Goal: Task Accomplishment & Management: Use online tool/utility

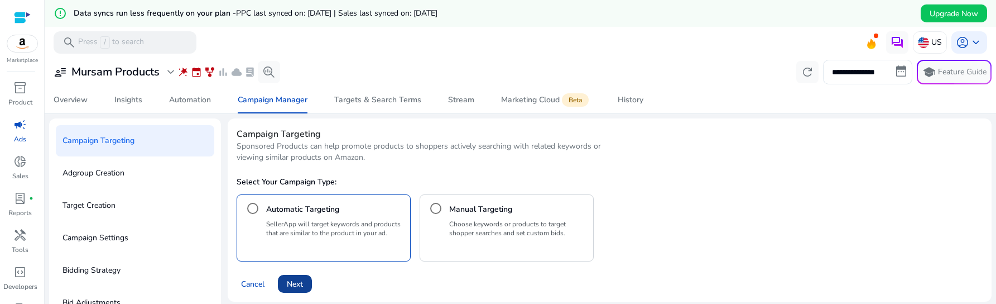
click at [296, 281] on span "Next" at bounding box center [295, 284] width 16 height 12
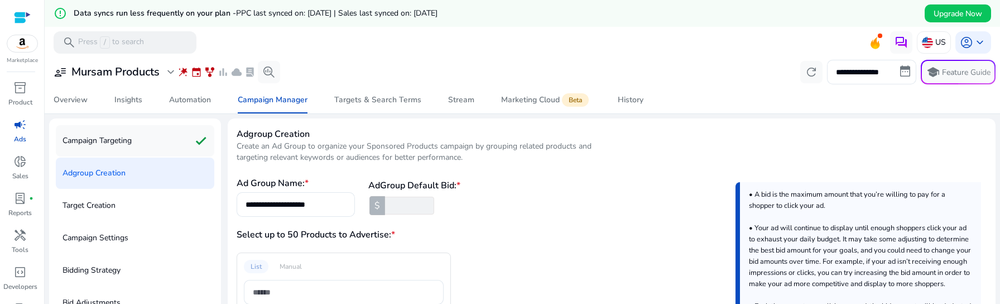
click at [150, 141] on div "Campaign Targeting check" at bounding box center [135, 140] width 159 height 31
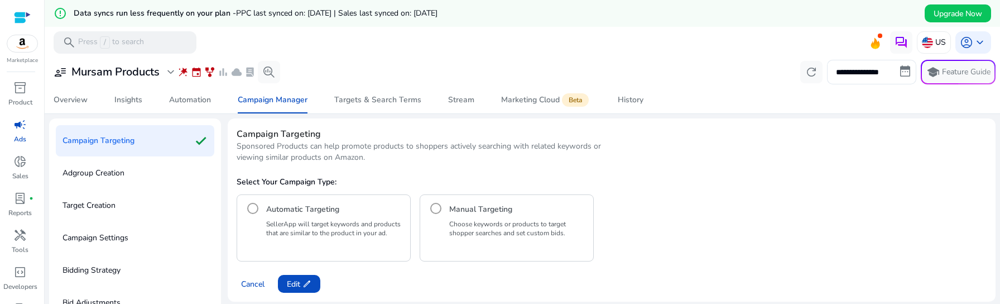
click at [469, 227] on p "Choose keywords or products to target shopper searches and set custom bids." at bounding box center [519, 228] width 140 height 18
click at [307, 280] on span "edit" at bounding box center [307, 283] width 9 height 9
click at [453, 259] on div "Manual Targeting Choose keywords or products to target shopper searches and set…" at bounding box center [507, 227] width 174 height 67
click at [288, 287] on span "Next" at bounding box center [295, 284] width 16 height 12
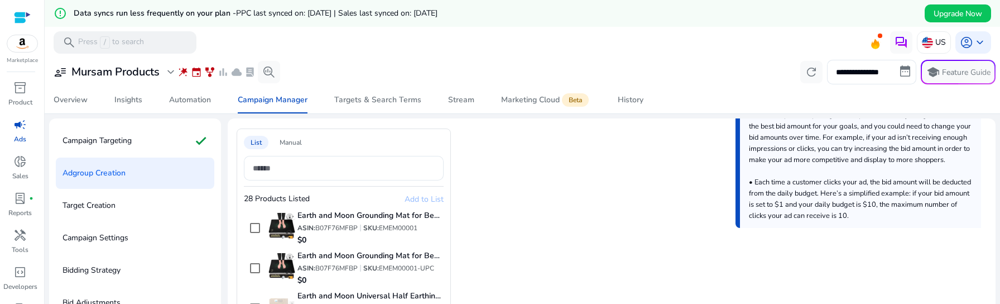
scroll to position [39, 0]
click at [356, 212] on h4 "Earth and Moon Grounding Mat for Bed 24x35in - Full Body Grounding Pad and Matt…" at bounding box center [371, 216] width 146 height 11
click at [428, 194] on span "Add to List" at bounding box center [424, 199] width 39 height 11
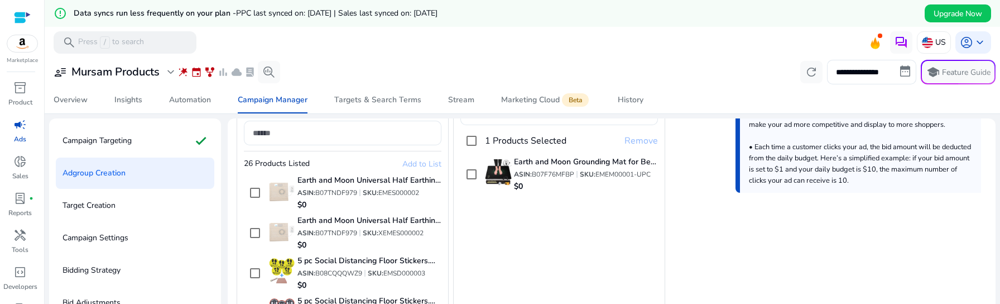
scroll to position [118, 0]
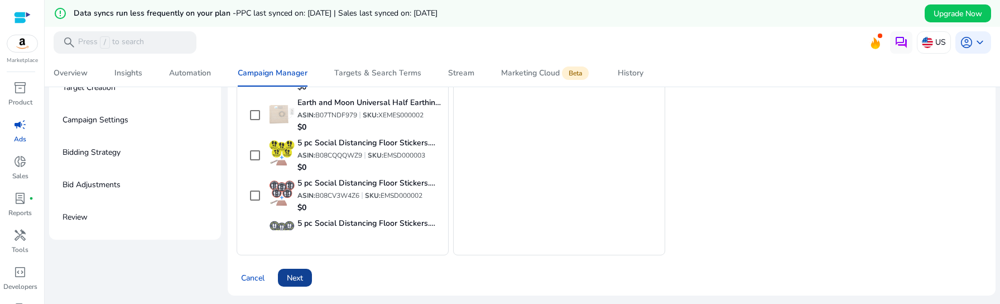
click at [300, 274] on span "Next" at bounding box center [295, 278] width 16 height 12
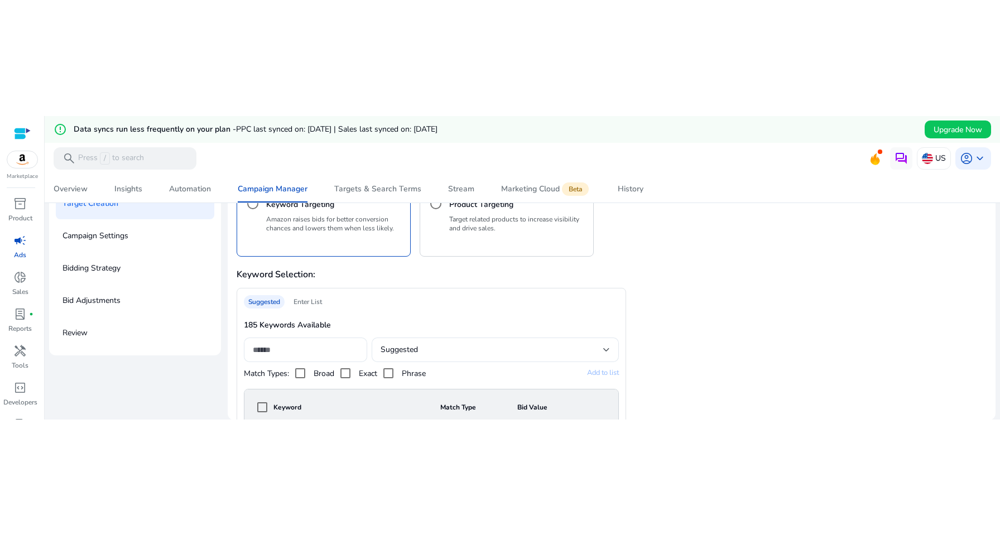
scroll to position [12, 0]
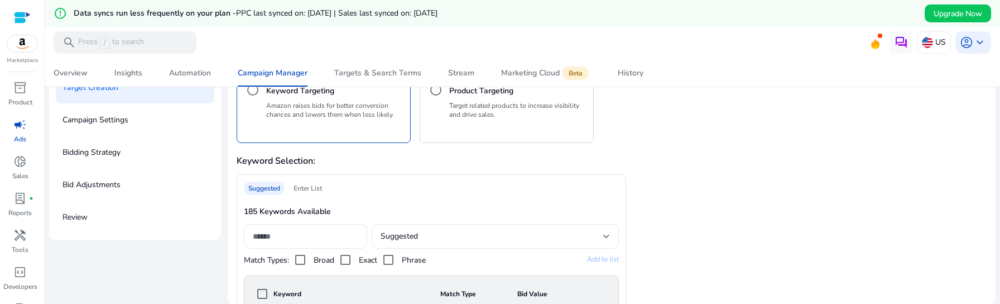
click at [505, 110] on p "Target related products to increase visibility and drive sales." at bounding box center [519, 110] width 140 height 18
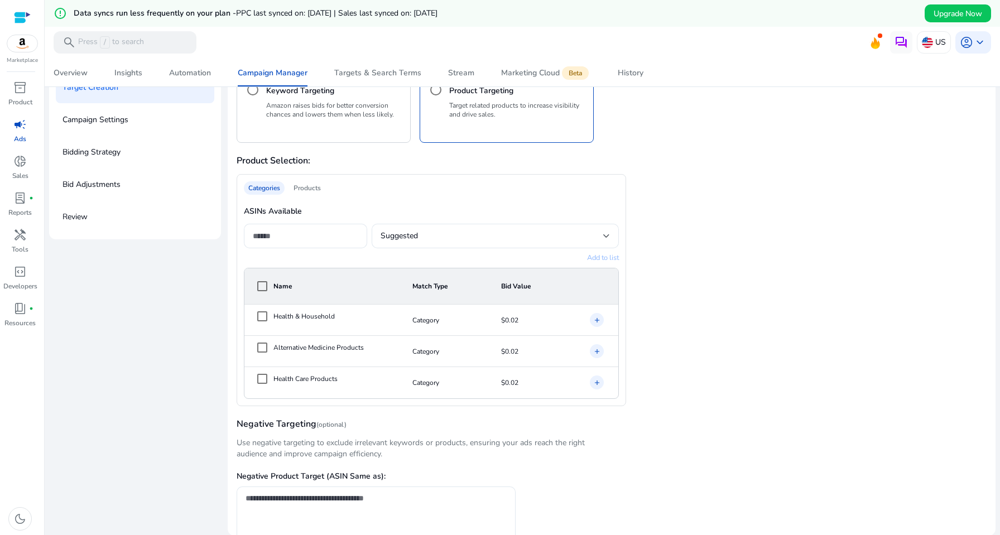
scroll to position [31, 0]
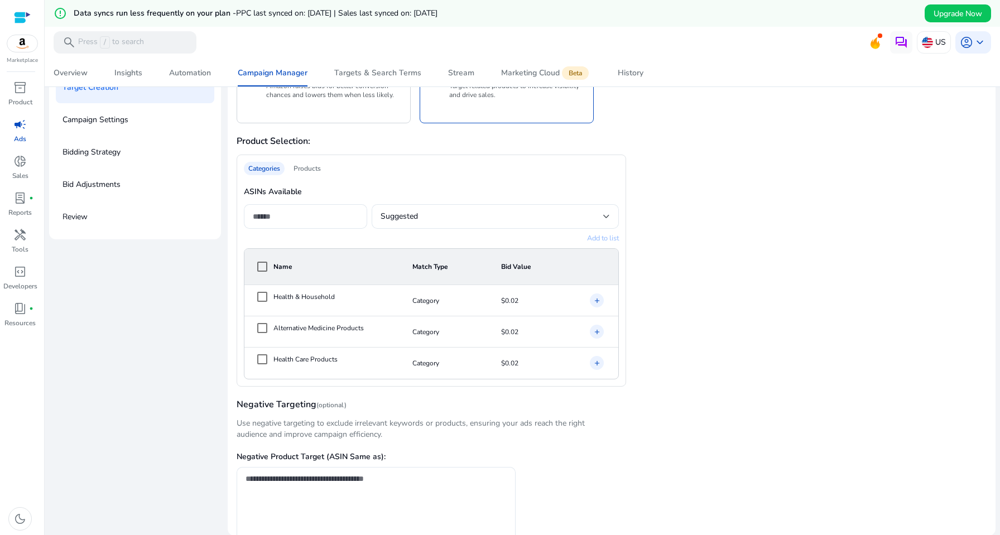
click at [614, 340] on td "add" at bounding box center [600, 332] width 35 height 31
